Goal: Find specific page/section: Find specific page/section

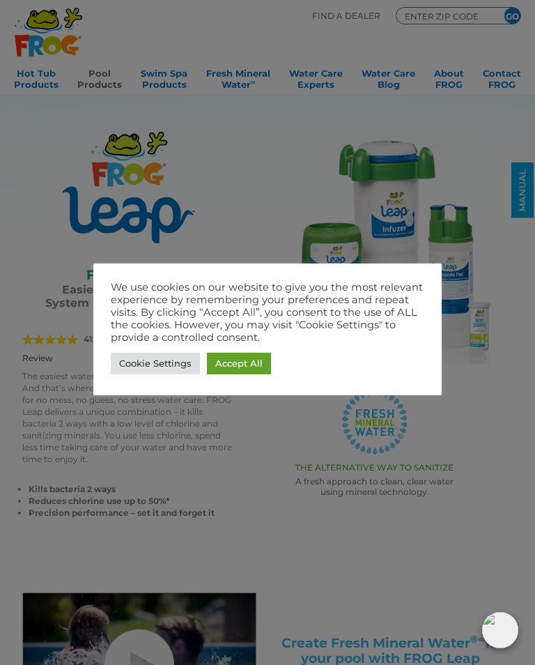
click at [247, 369] on link "Accept All" at bounding box center [239, 364] width 64 height 22
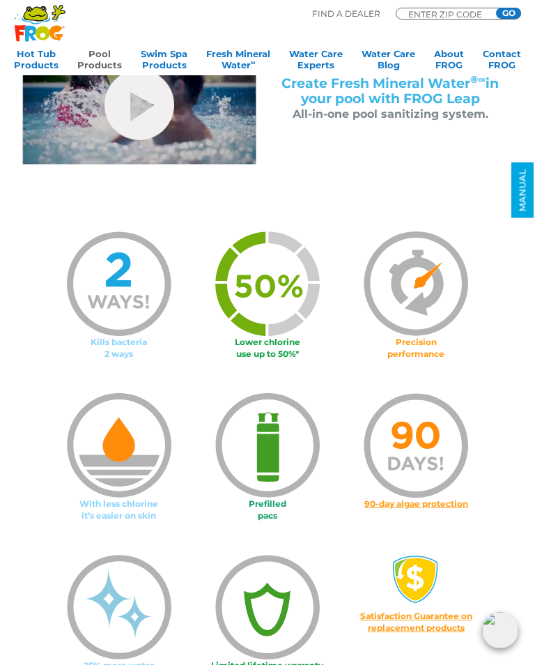
scroll to position [559, 0]
click at [271, 461] on img at bounding box center [267, 446] width 105 height 105
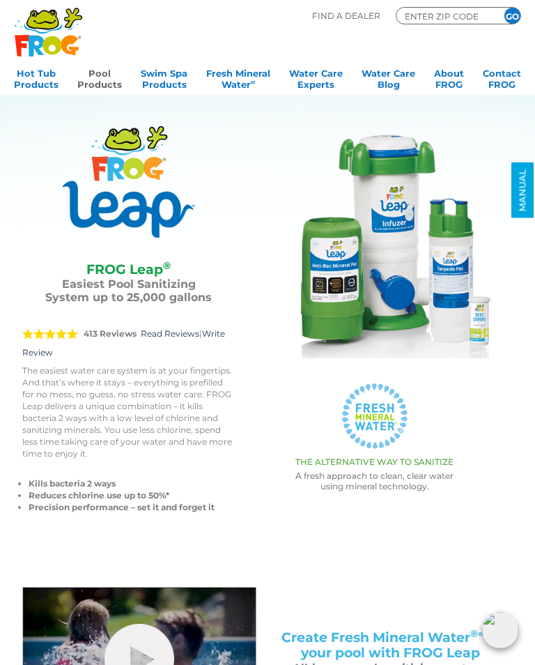
scroll to position [0, 0]
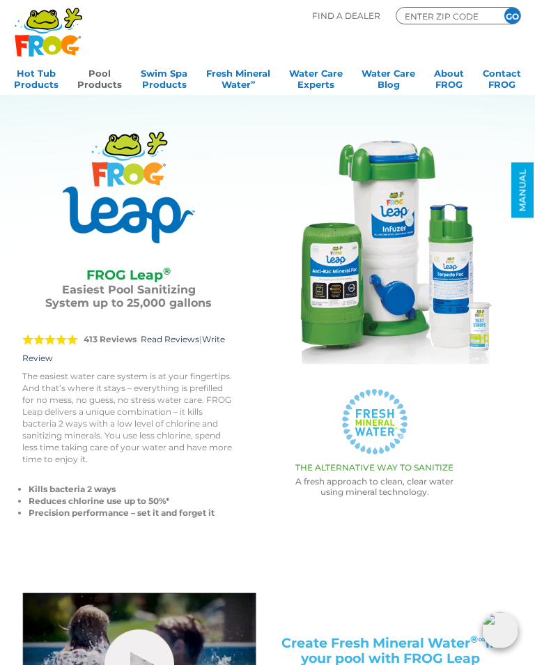
click at [433, 17] on input "ENTER ZIP CODE" at bounding box center [445, 16] width 84 height 13
type input "16055"
click at [518, 20] on input "GO" at bounding box center [512, 16] width 16 height 16
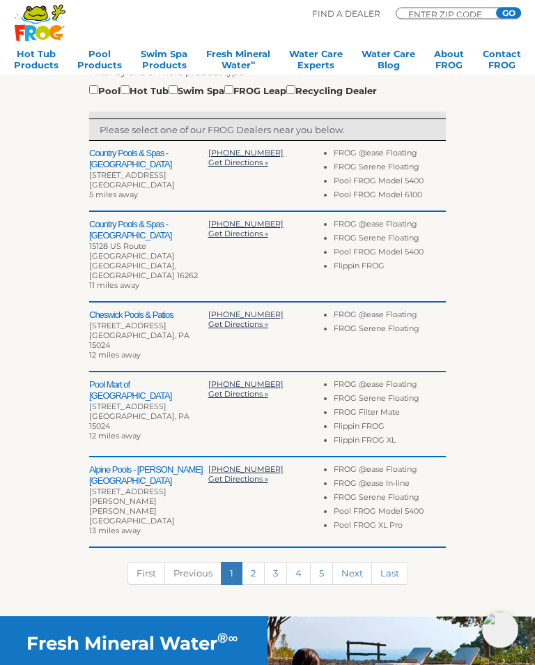
scroll to position [381, 0]
click at [98, 83] on div "Pool Hot Tub Swim Spa FROG Leap Recycling Dealer" at bounding box center [233, 89] width 288 height 15
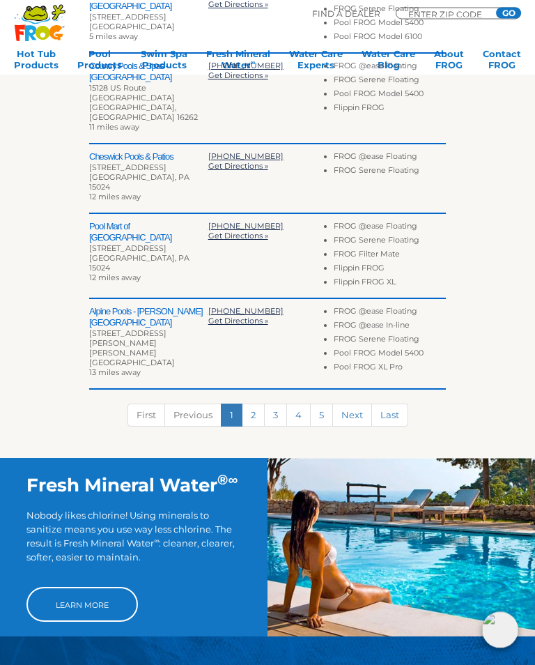
scroll to position [539, 0]
click at [358, 403] on link "Next" at bounding box center [352, 414] width 40 height 23
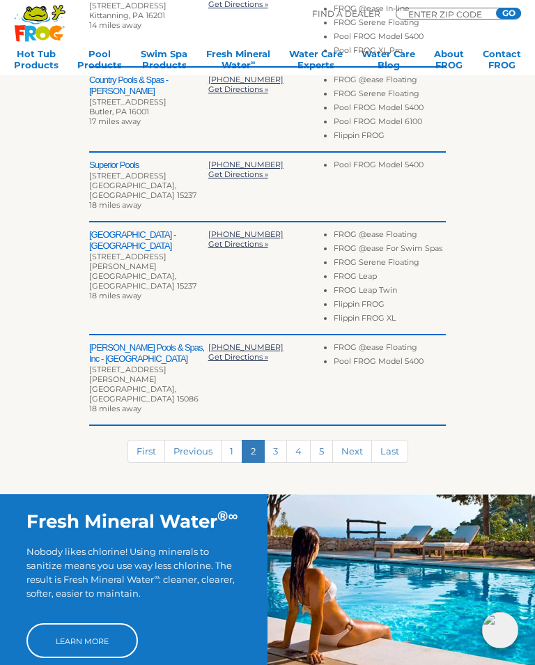
click at [233, 440] on link "1" at bounding box center [232, 451] width 22 height 23
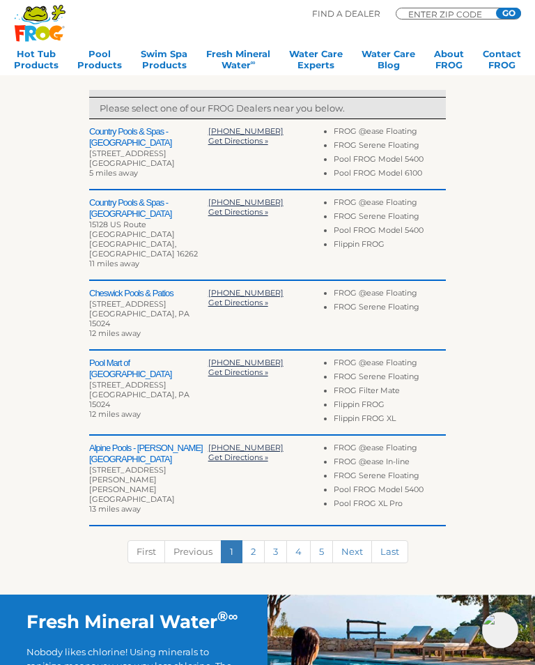
scroll to position [402, 0]
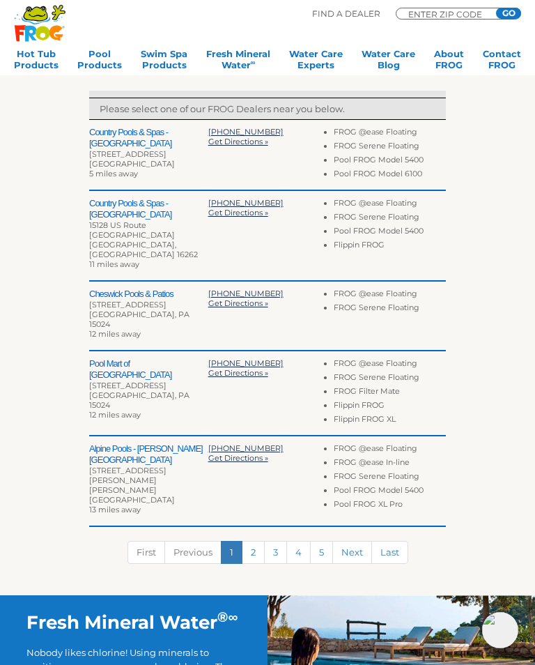
click at [143, 443] on h2 "Alpine Pools - Allison Park" at bounding box center [148, 454] width 119 height 22
click at [116, 443] on h2 "Alpine Pools - Allison Park" at bounding box center [148, 454] width 119 height 22
